Goal: Navigation & Orientation: Understand site structure

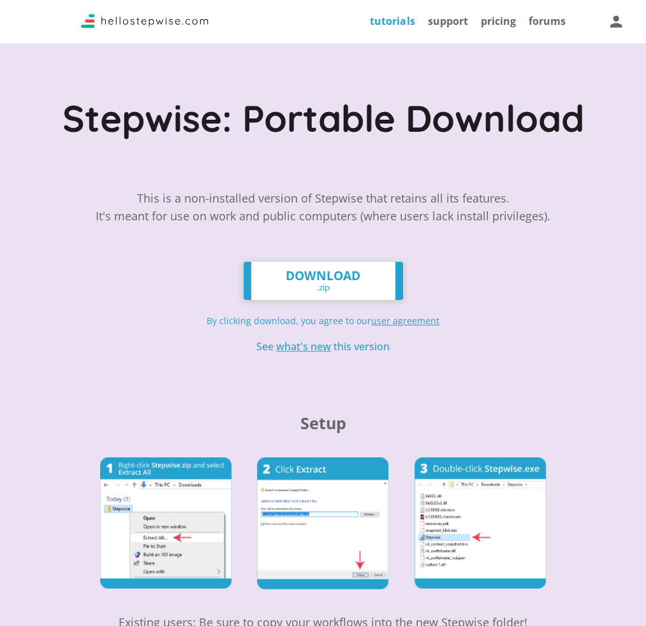
click at [404, 17] on link "tutorials" at bounding box center [392, 21] width 45 height 14
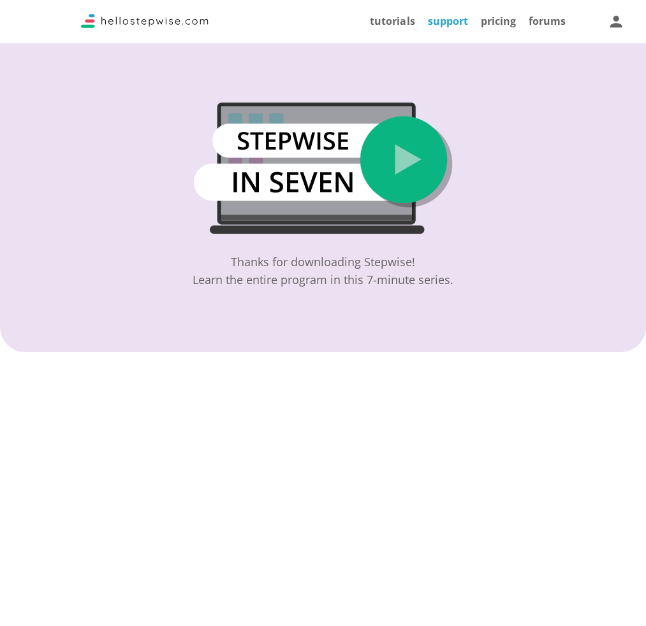
click at [451, 20] on link "support" at bounding box center [447, 21] width 40 height 14
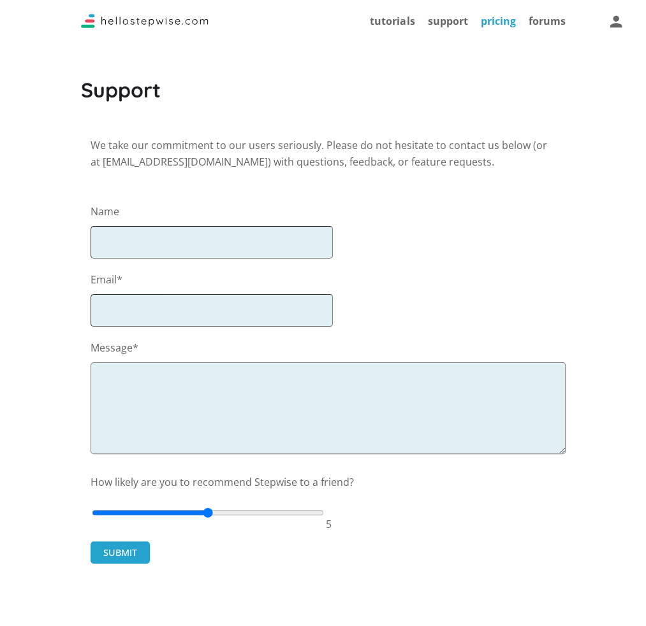
click at [496, 24] on link "pricing" at bounding box center [497, 21] width 35 height 14
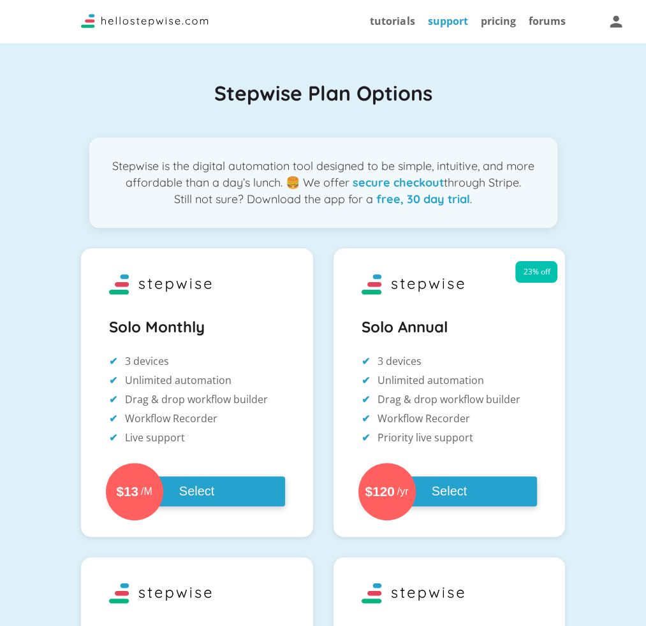
click at [457, 27] on link "support" at bounding box center [447, 21] width 40 height 14
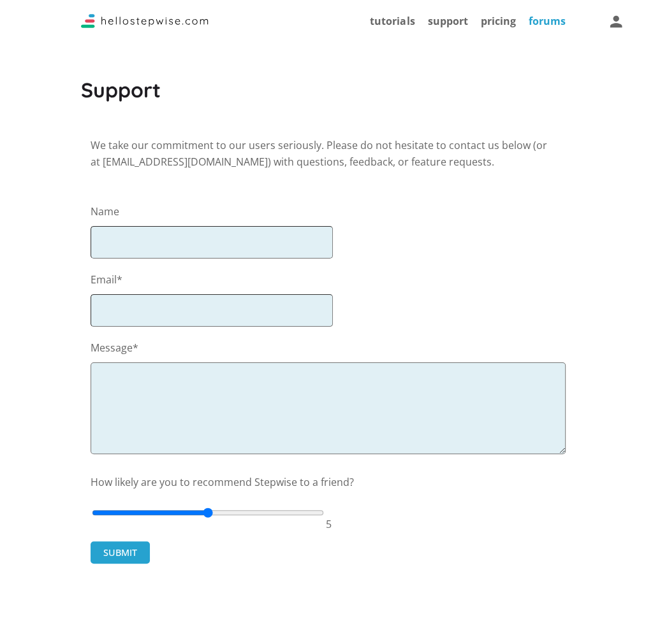
click at [547, 22] on link "forums" at bounding box center [546, 21] width 37 height 14
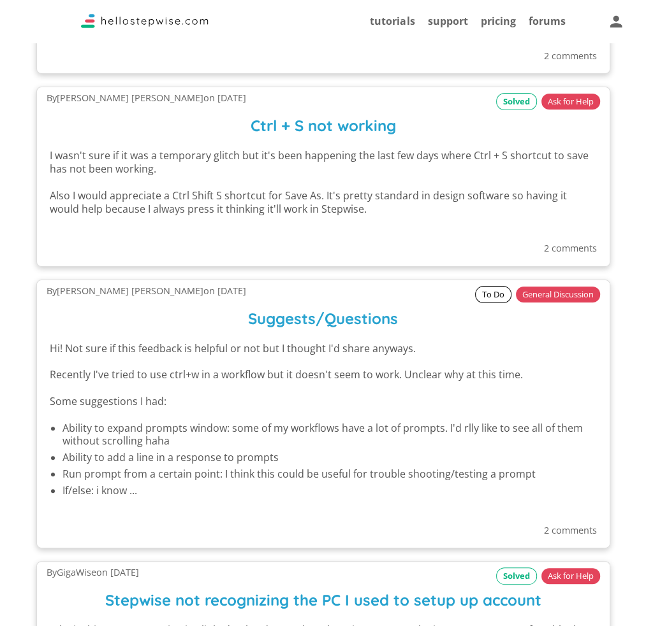
scroll to position [1848, 0]
